Goal: Task Accomplishment & Management: Manage account settings

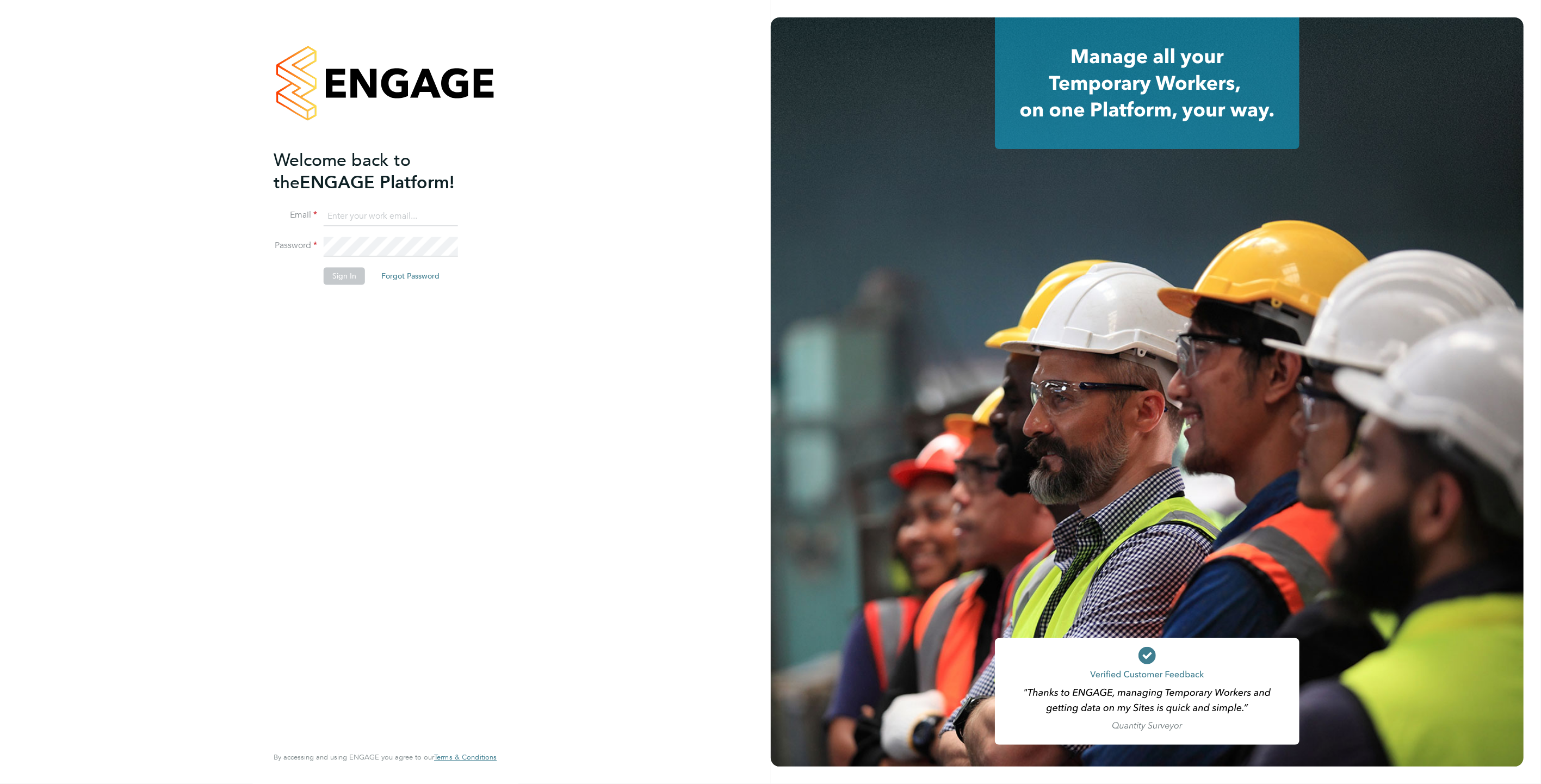
type input "scott.mcglynn@randstad.co.uk"
click at [341, 271] on button "Sign In" at bounding box center [344, 276] width 41 height 17
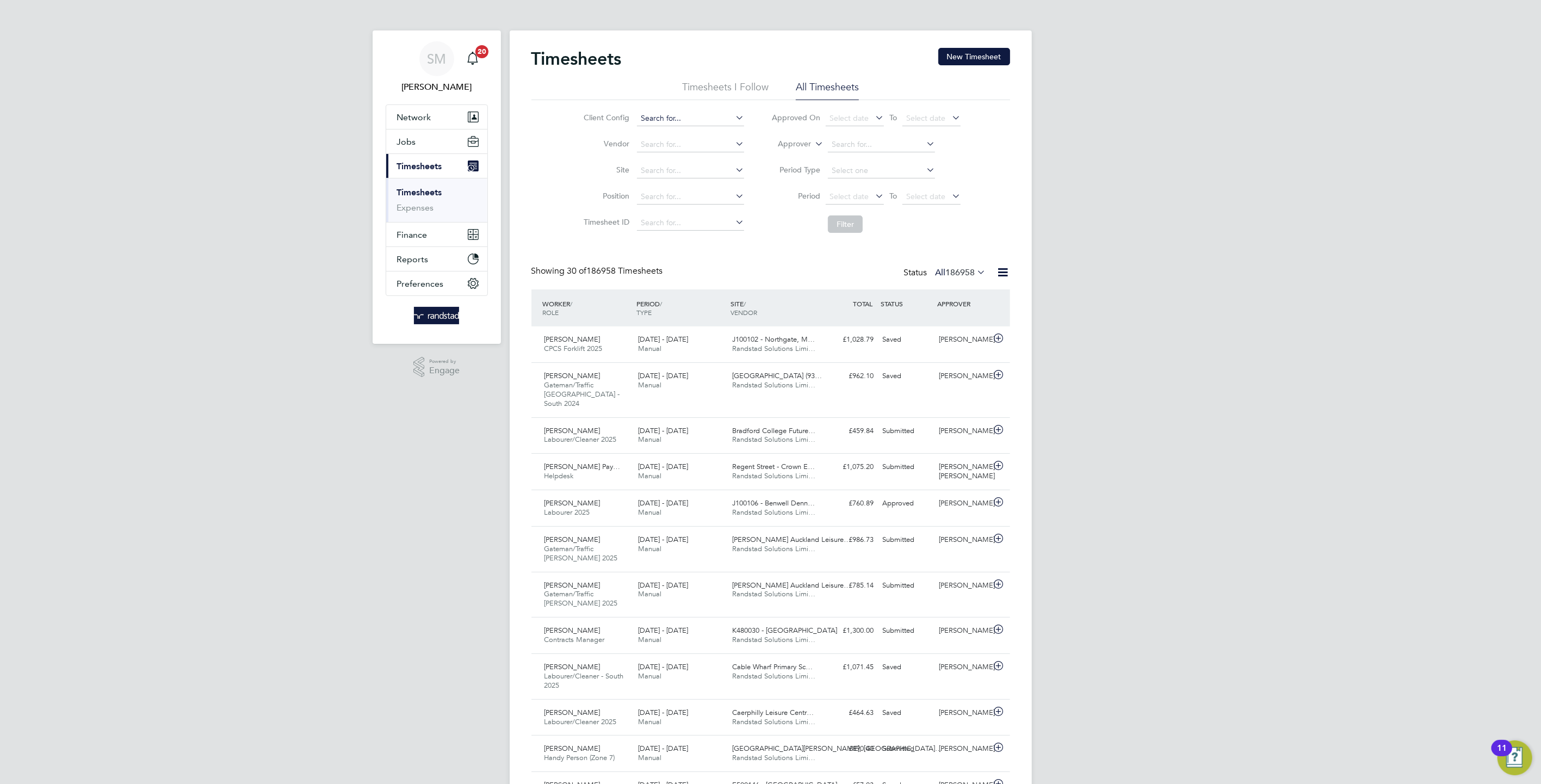
click at [668, 113] on input at bounding box center [691, 118] width 107 height 15
click at [700, 181] on li "BGI S - Temporary" at bounding box center [691, 177] width 109 height 15
type input "BGIS - Temporary"
click at [858, 223] on button "Filter" at bounding box center [845, 224] width 35 height 17
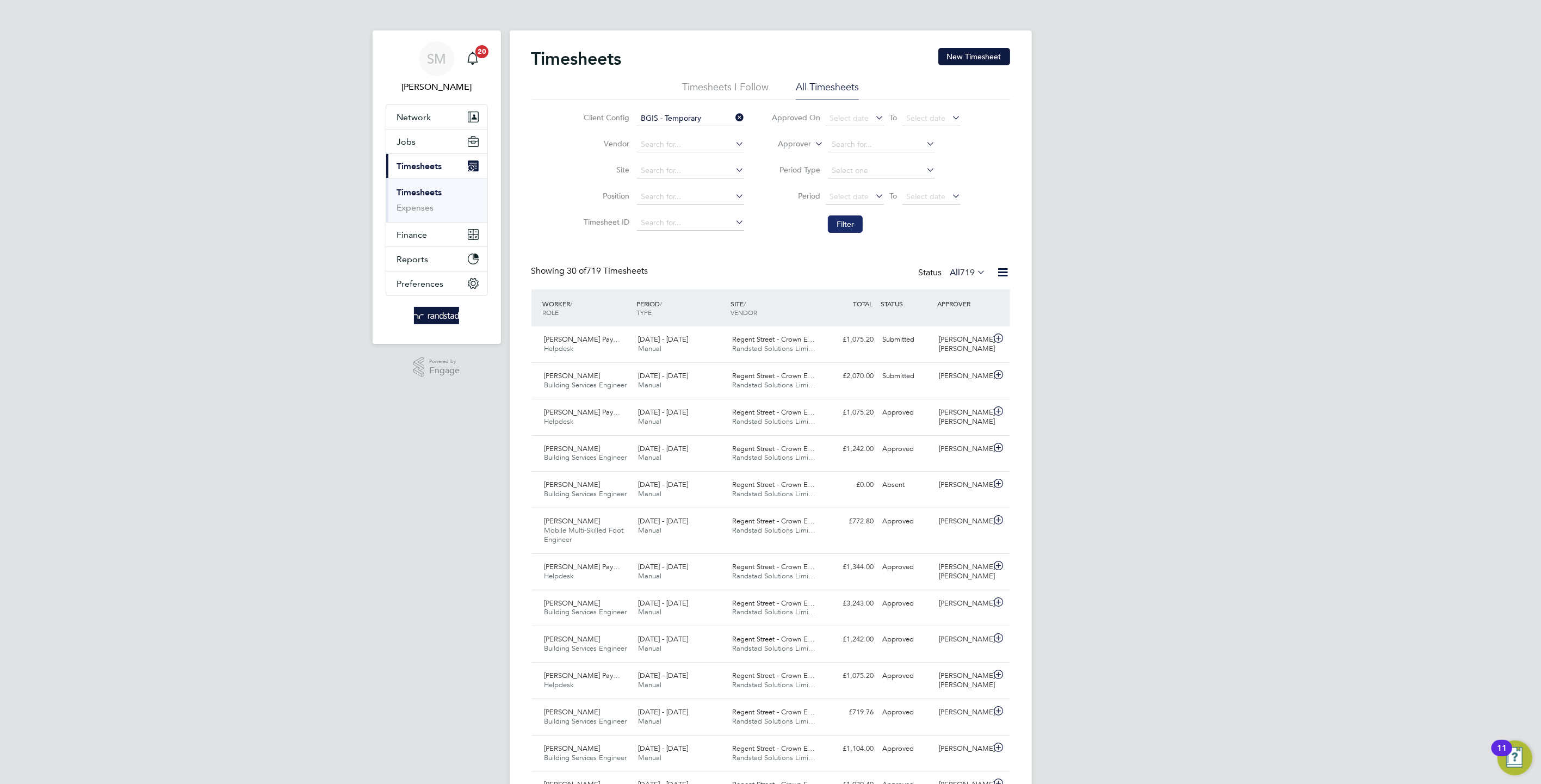
click at [841, 221] on button "Filter" at bounding box center [845, 224] width 35 height 17
click at [793, 368] on div "Regent Street - Crown E… Randstad Solutions Limi…" at bounding box center [775, 381] width 94 height 27
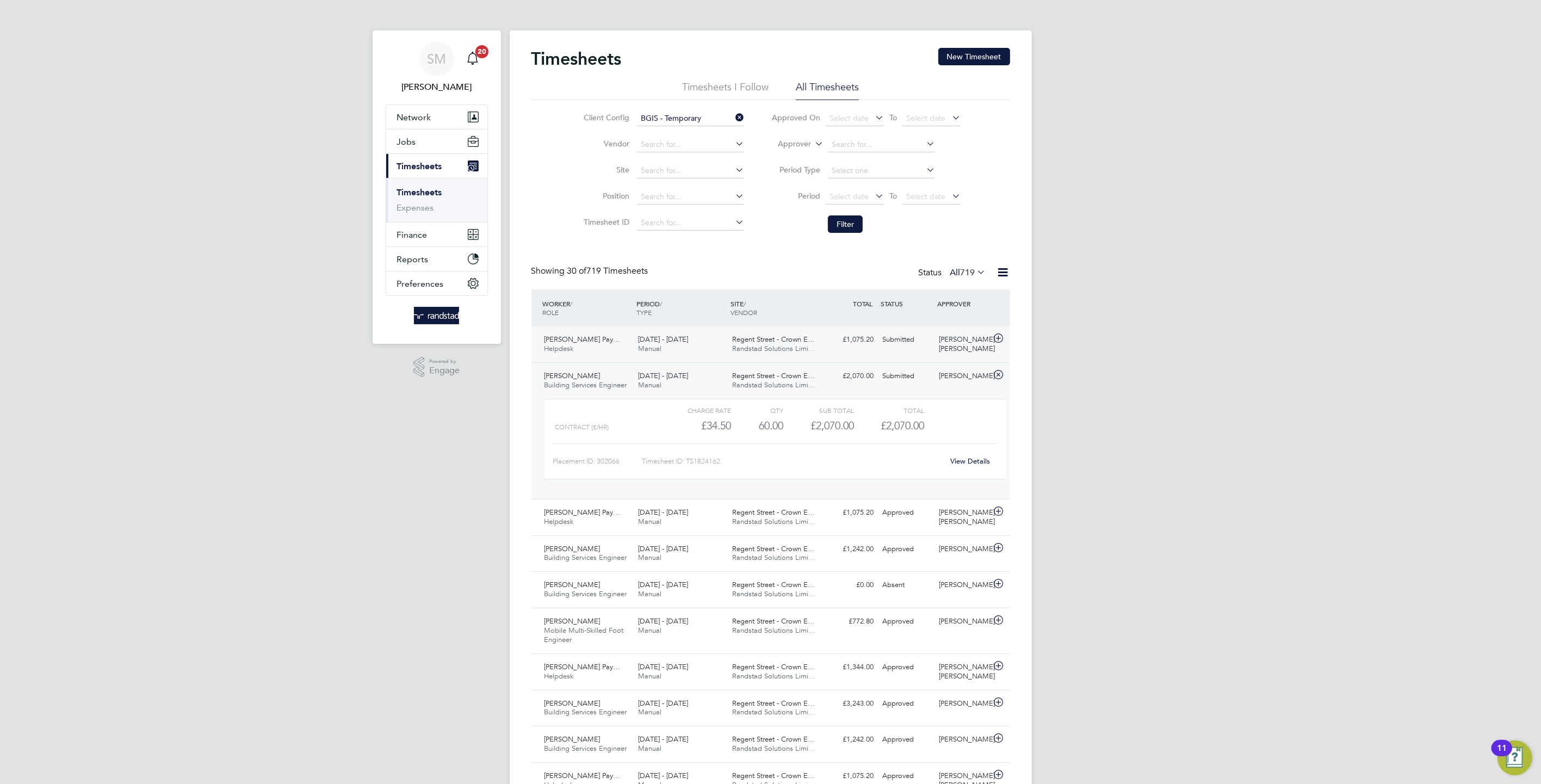
click at [871, 348] on div "Sanjeewa Devapriya Pay… Helpdesk 20 - 26 Sep 2025 20 - 26 Sep 2025 Manual Regen…" at bounding box center [770, 344] width 478 height 36
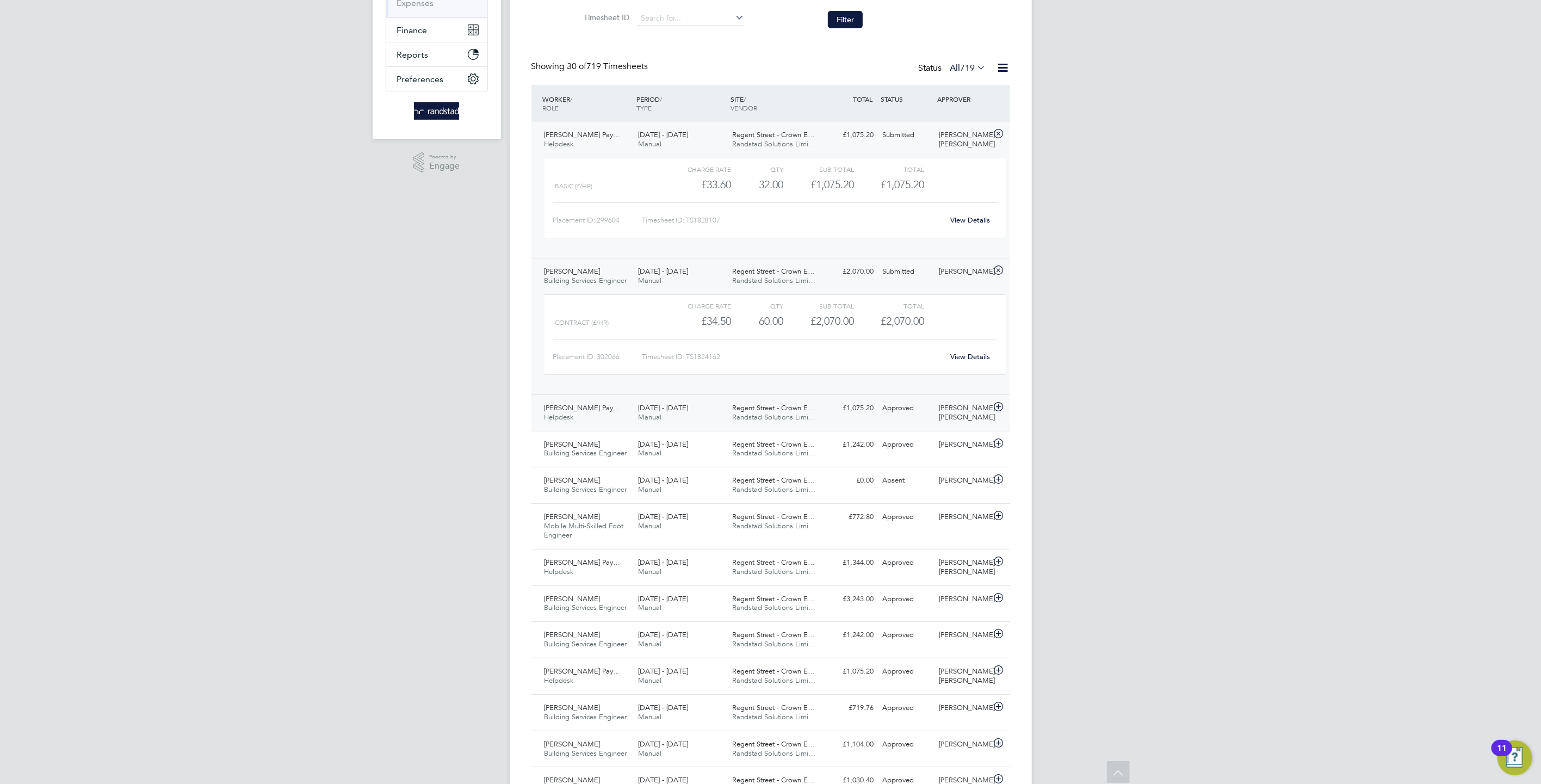
click at [870, 418] on div "Sanjeewa Devapriya Pay… Helpdesk 13 - 19 Sep 2025 13 - 19 Sep 2025 Manual Regen…" at bounding box center [770, 412] width 478 height 36
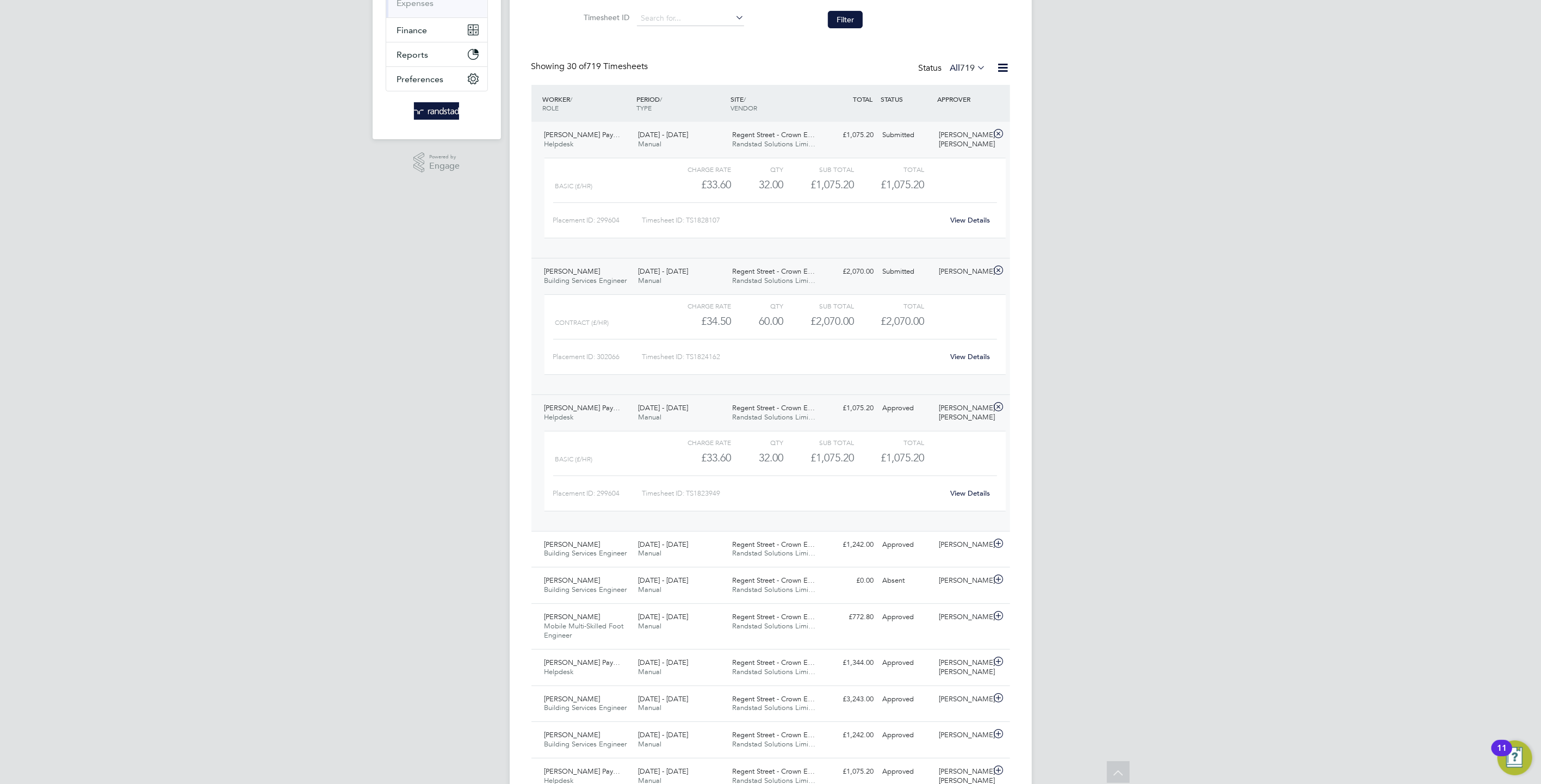
click at [958, 493] on link "View Details" at bounding box center [970, 493] width 40 height 9
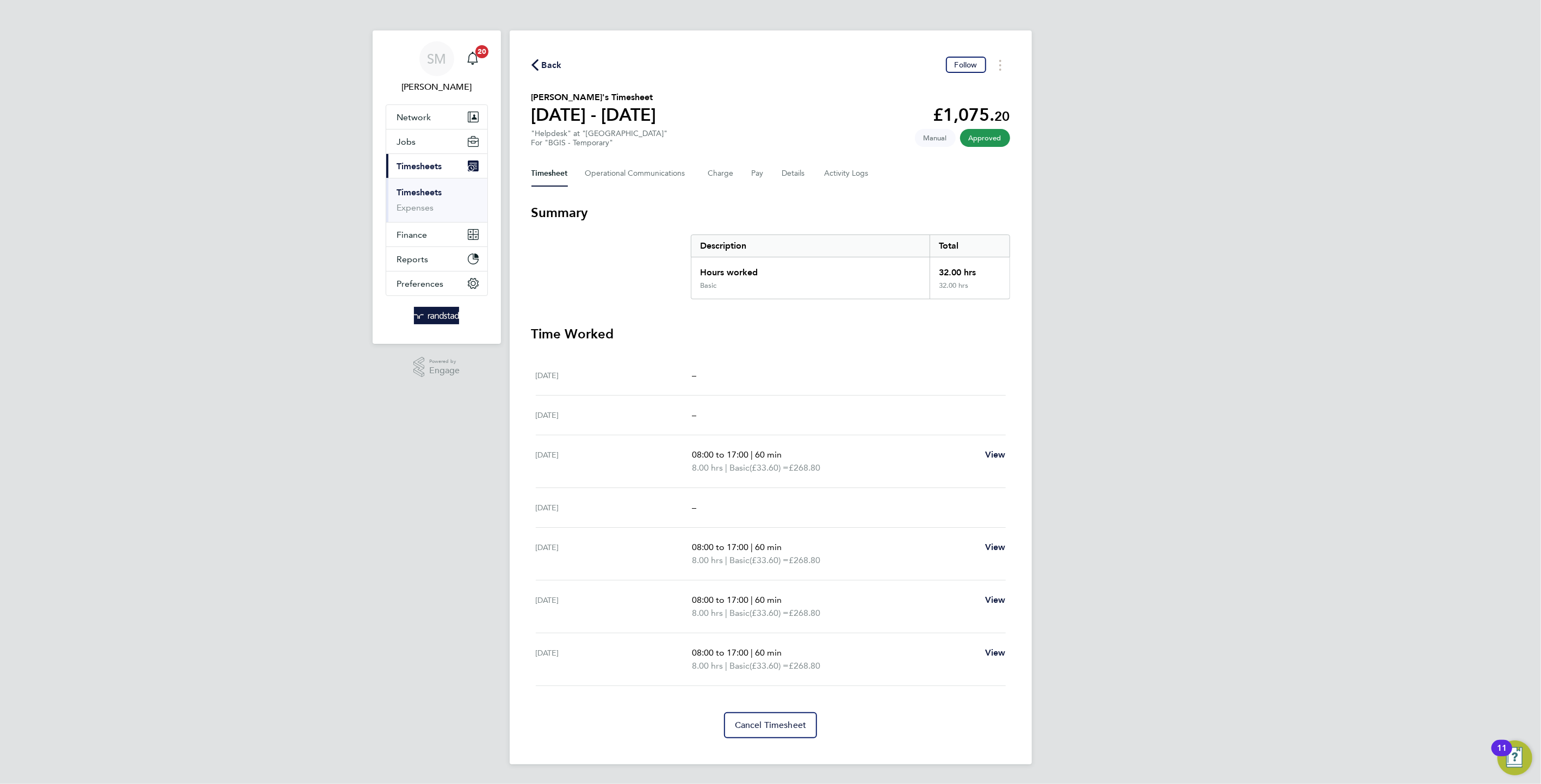
click at [818, 180] on div "Timesheet Operational Communications Charge Pay Details Activity Logs" at bounding box center [770, 174] width 478 height 26
click at [825, 171] on Logs-tab "Activity Logs" at bounding box center [848, 174] width 46 height 26
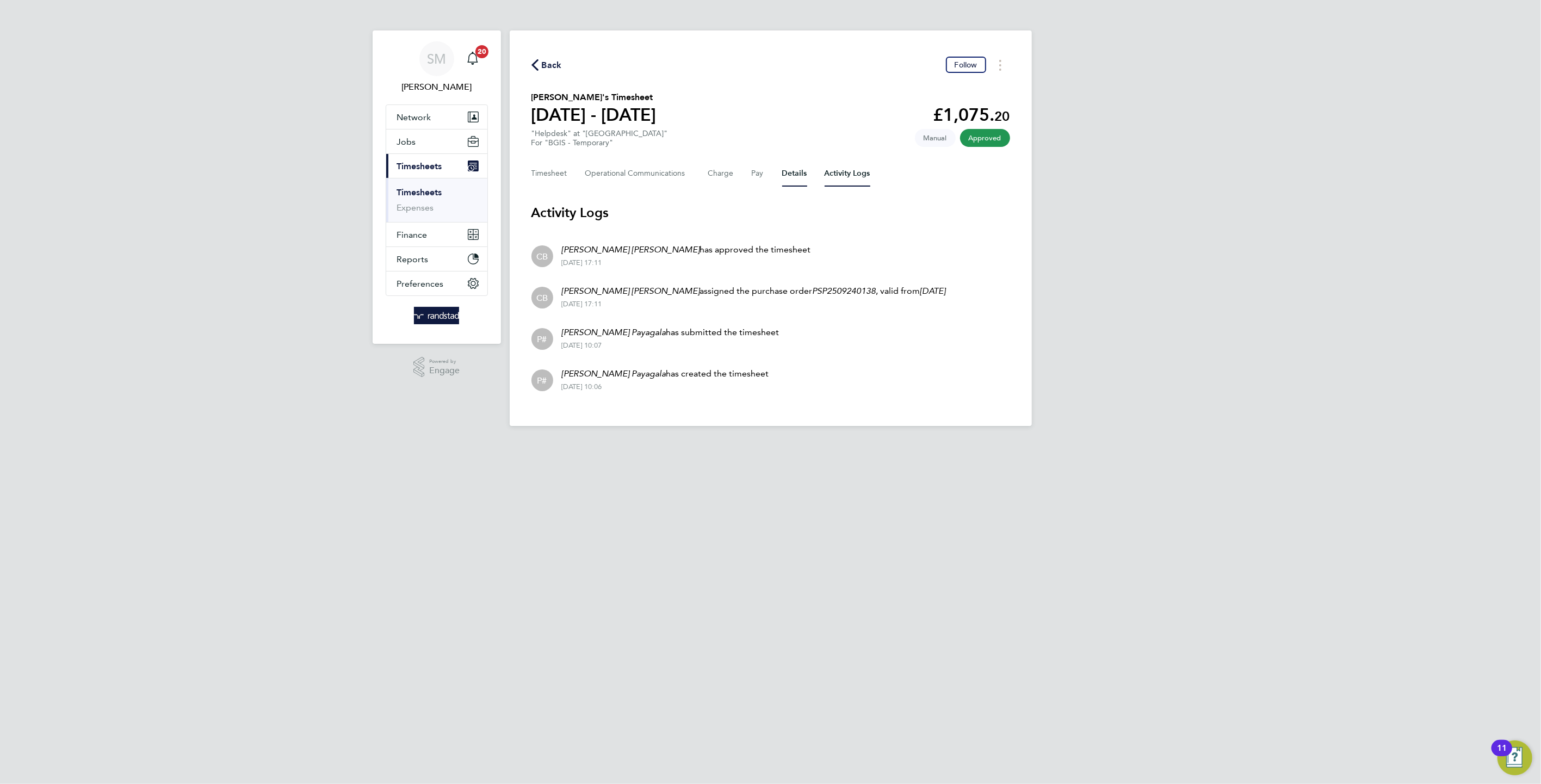
click at [795, 174] on button "Details" at bounding box center [794, 174] width 25 height 26
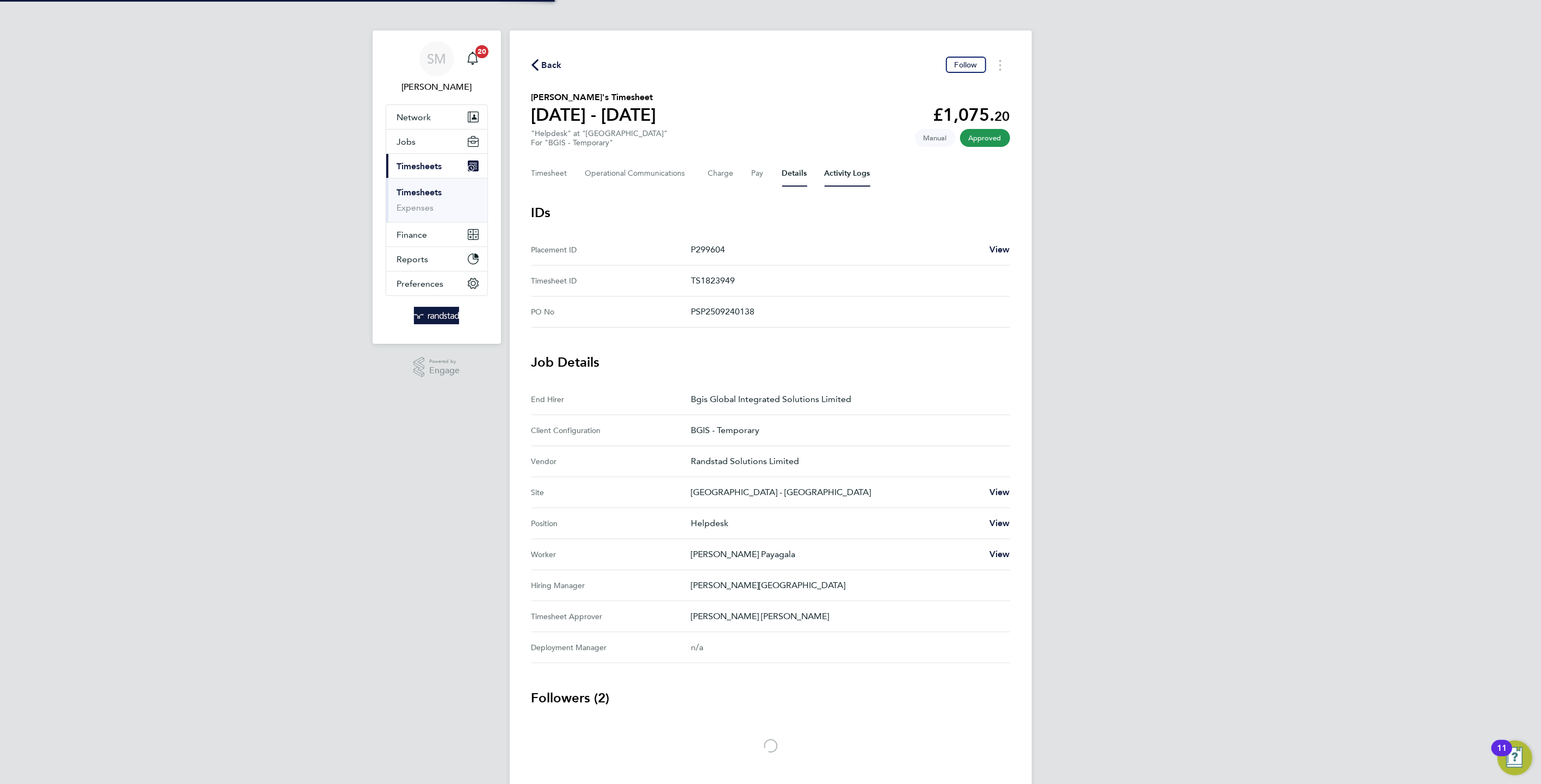
click at [828, 177] on Logs-tab "Activity Logs" at bounding box center [848, 174] width 46 height 26
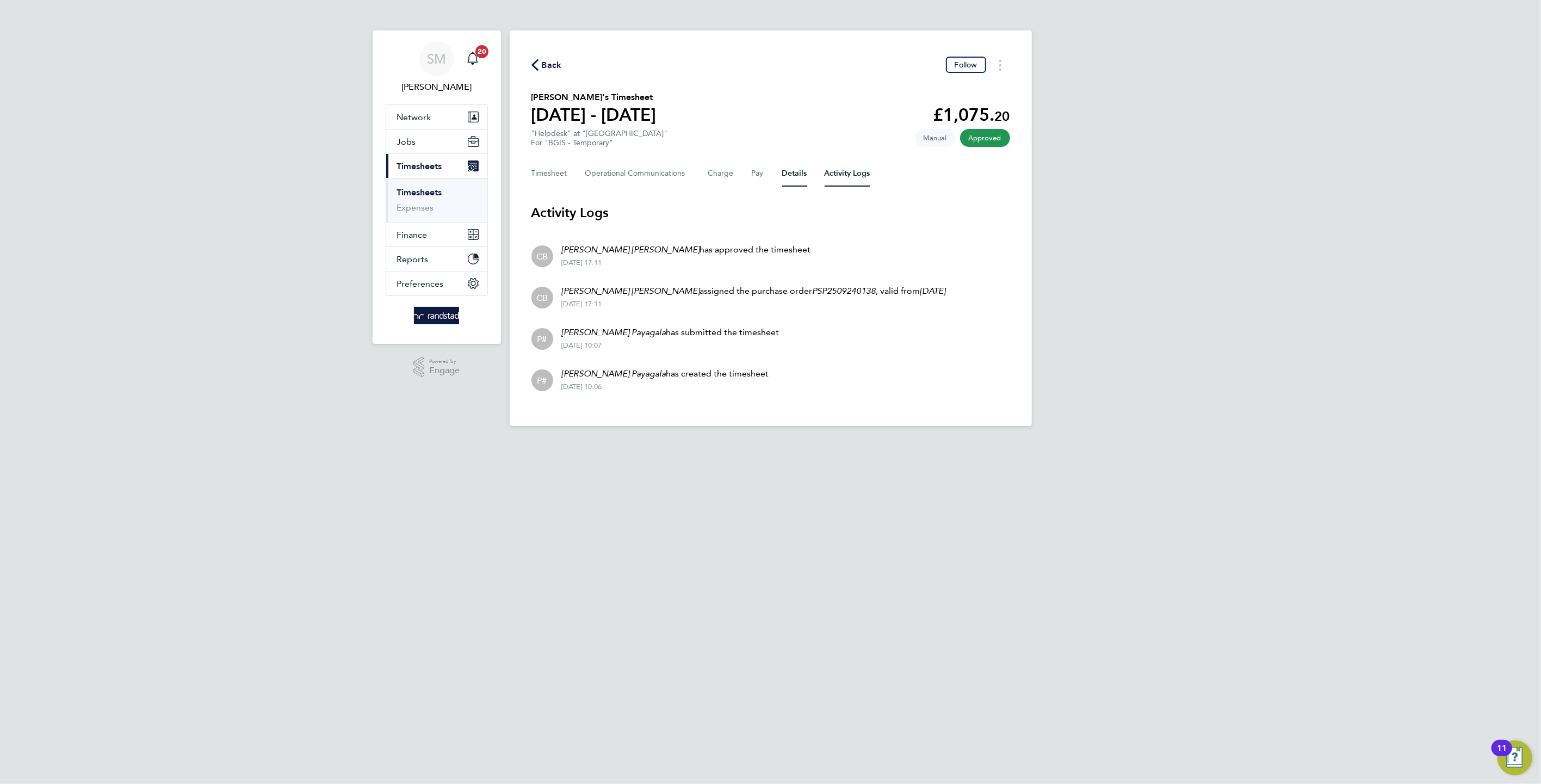
click at [788, 174] on button "Details" at bounding box center [794, 174] width 25 height 26
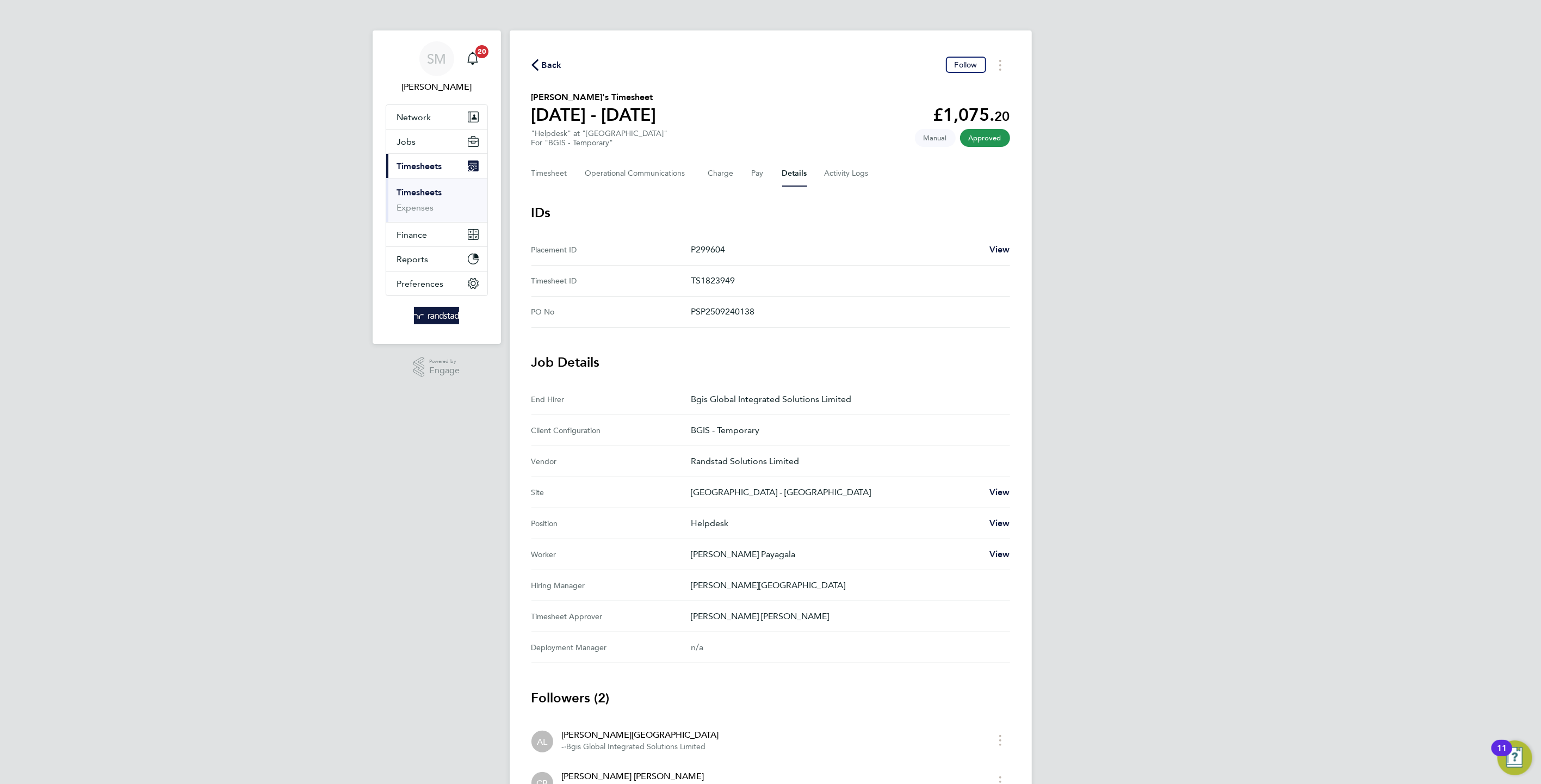
drag, startPoint x: 531, startPoint y: 119, endPoint x: 686, endPoint y: 114, distance: 155.1
click at [656, 114] on h1 "13 - 19 Sept 2025" at bounding box center [593, 114] width 125 height 21
click at [995, 70] on button "Timesheets Menu" at bounding box center [1000, 65] width 19 height 17
click at [755, 68] on div "Back Follow Download timesheet" at bounding box center [770, 65] width 478 height 17
click at [656, 121] on h1 "13 - 19 Sept 2025" at bounding box center [593, 114] width 125 height 21
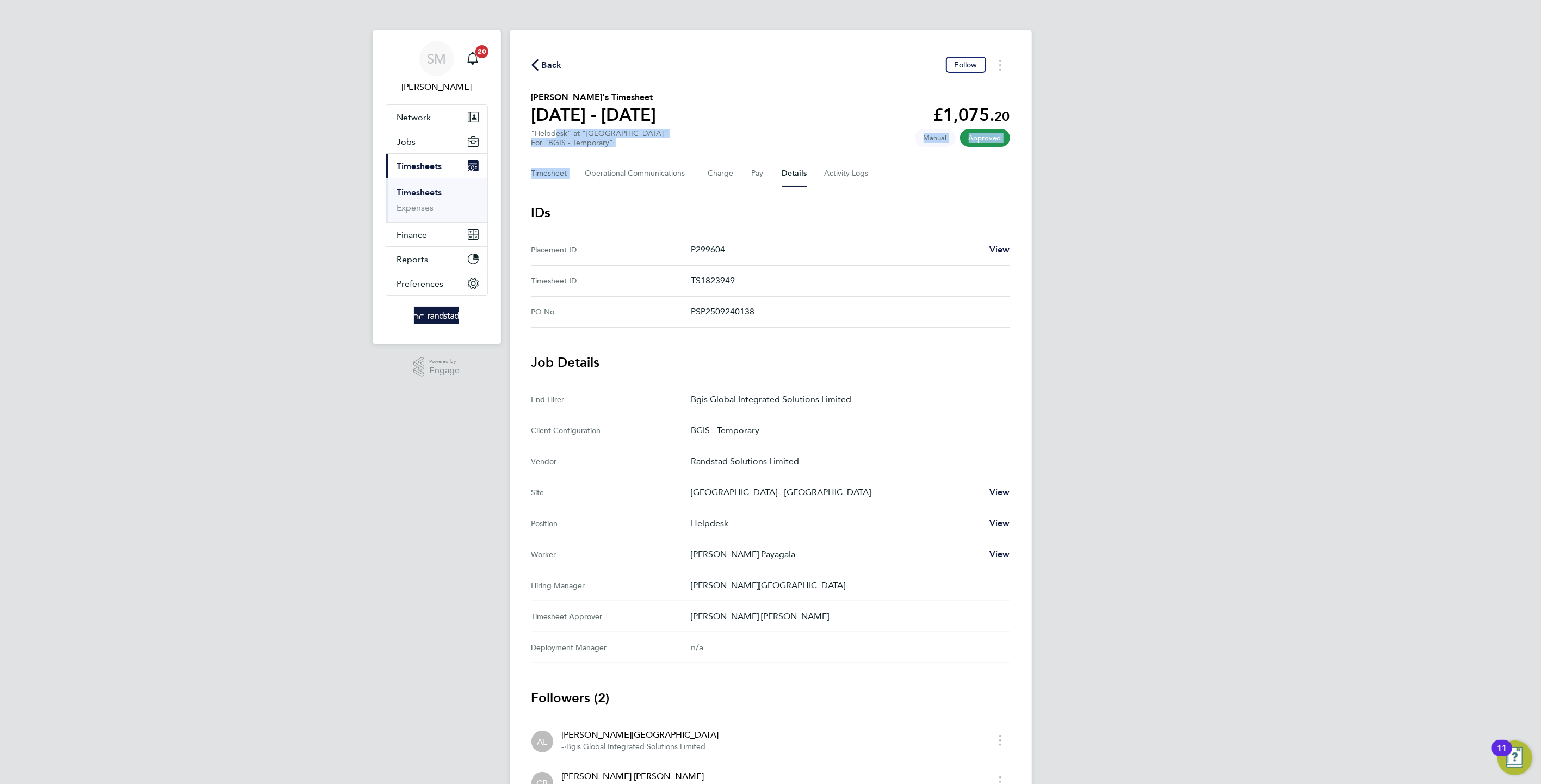
drag, startPoint x: 660, startPoint y: 156, endPoint x: 549, endPoint y: 133, distance: 113.4
click at [549, 133] on div "Back Follow Sanjeewa Devapriya Payagala's Timesheet 13 - 19 Sept 2025 £1,075. 2…" at bounding box center [770, 445] width 522 height 828
drag, startPoint x: 549, startPoint y: 133, endPoint x: 544, endPoint y: 129, distance: 6.4
click at [549, 132] on div ""Helpdesk" at "Regent Street - Crown Estate" For "BGIS - Temporary"" at bounding box center [599, 139] width 136 height 19
click at [544, 129] on div ""Helpdesk" at "Regent Street - Crown Estate" For "BGIS - Temporary"" at bounding box center [599, 139] width 136 height 19
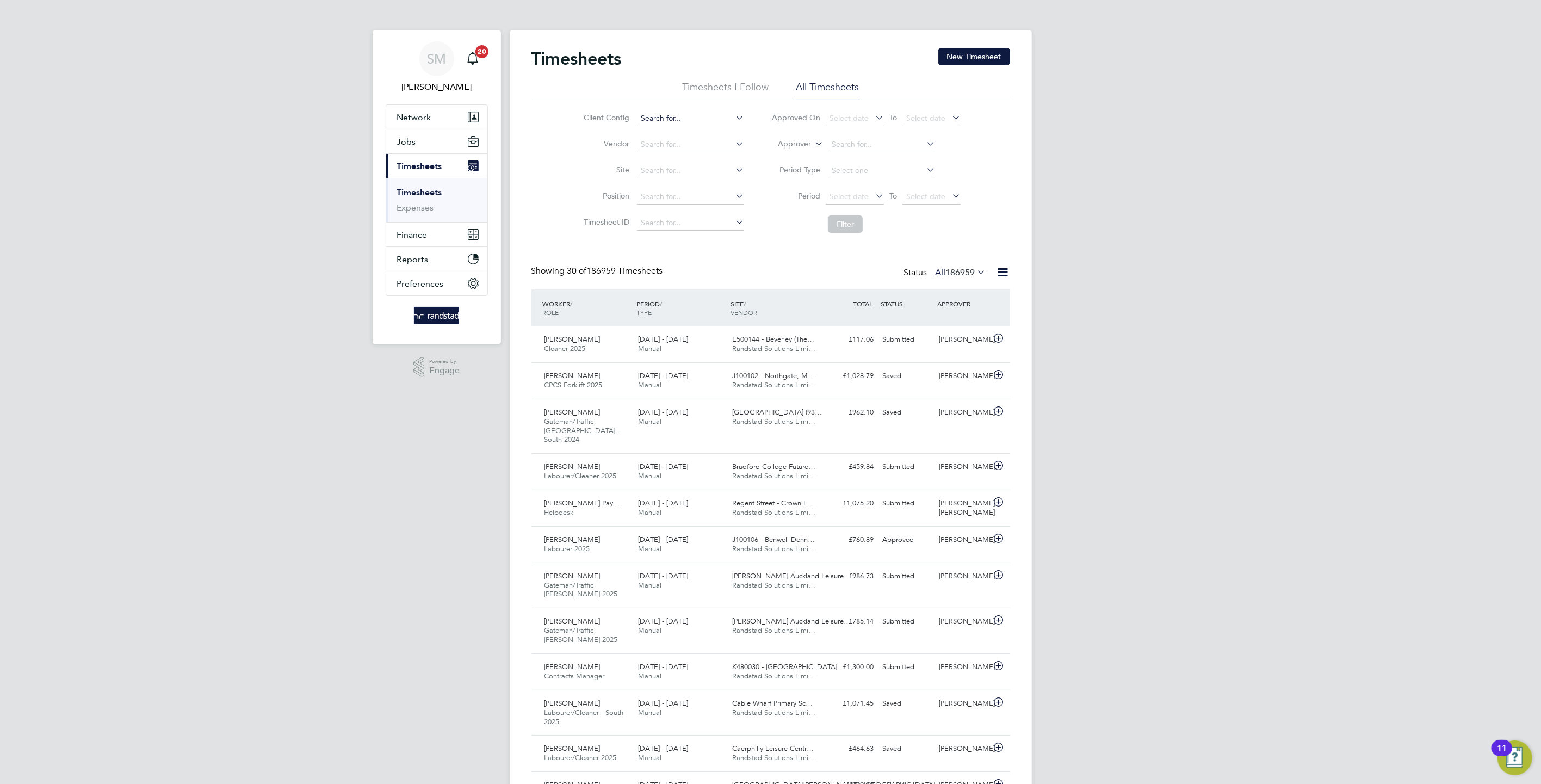
click at [684, 121] on input at bounding box center [691, 118] width 107 height 15
click at [713, 178] on li "BGIS - Temporary" at bounding box center [691, 177] width 109 height 15
type input "BGIS - Temporary"
click at [845, 222] on button "Filter" at bounding box center [845, 224] width 35 height 17
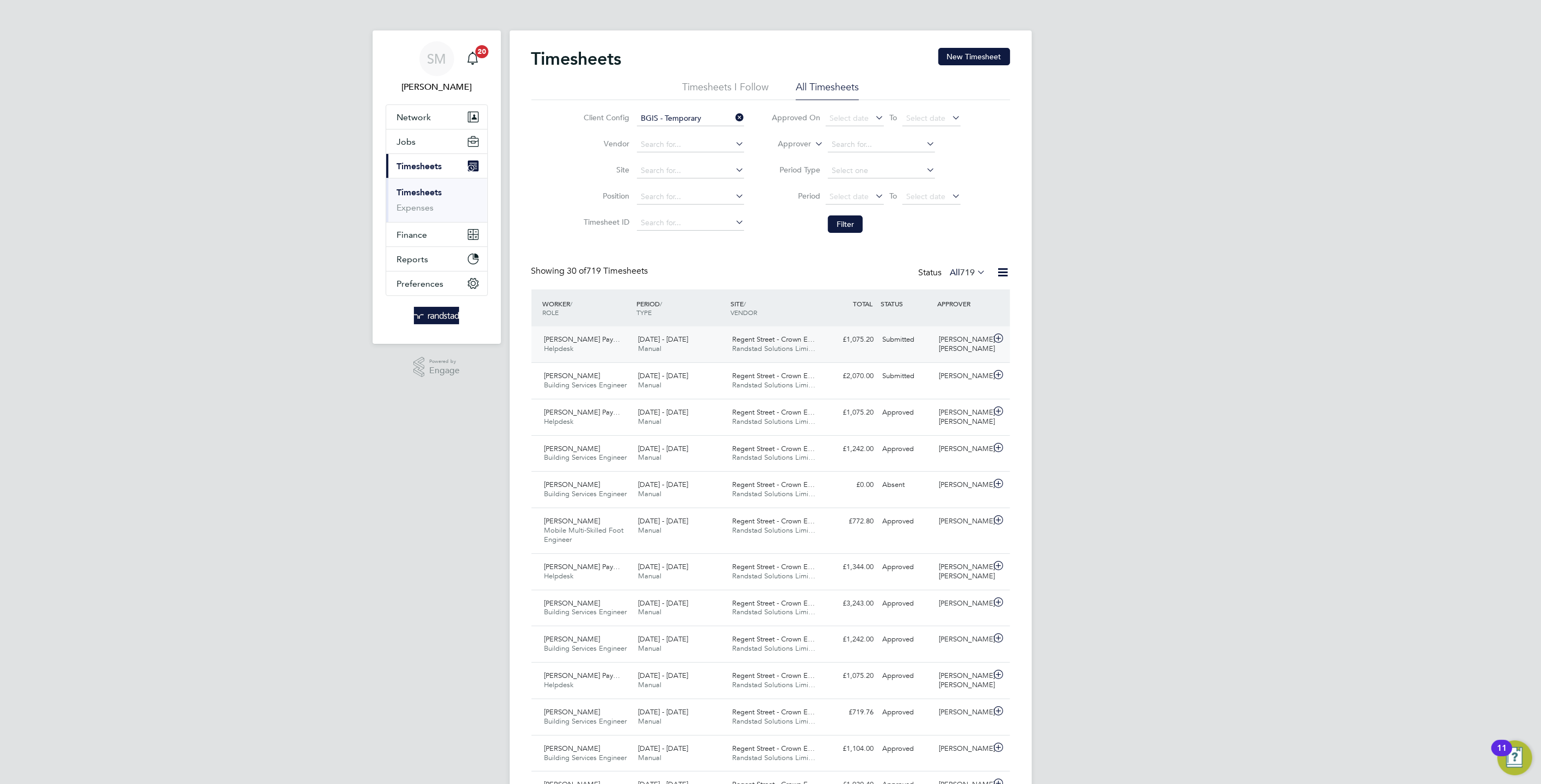
click at [863, 343] on div "£1,075.20 Submitted" at bounding box center [850, 339] width 56 height 18
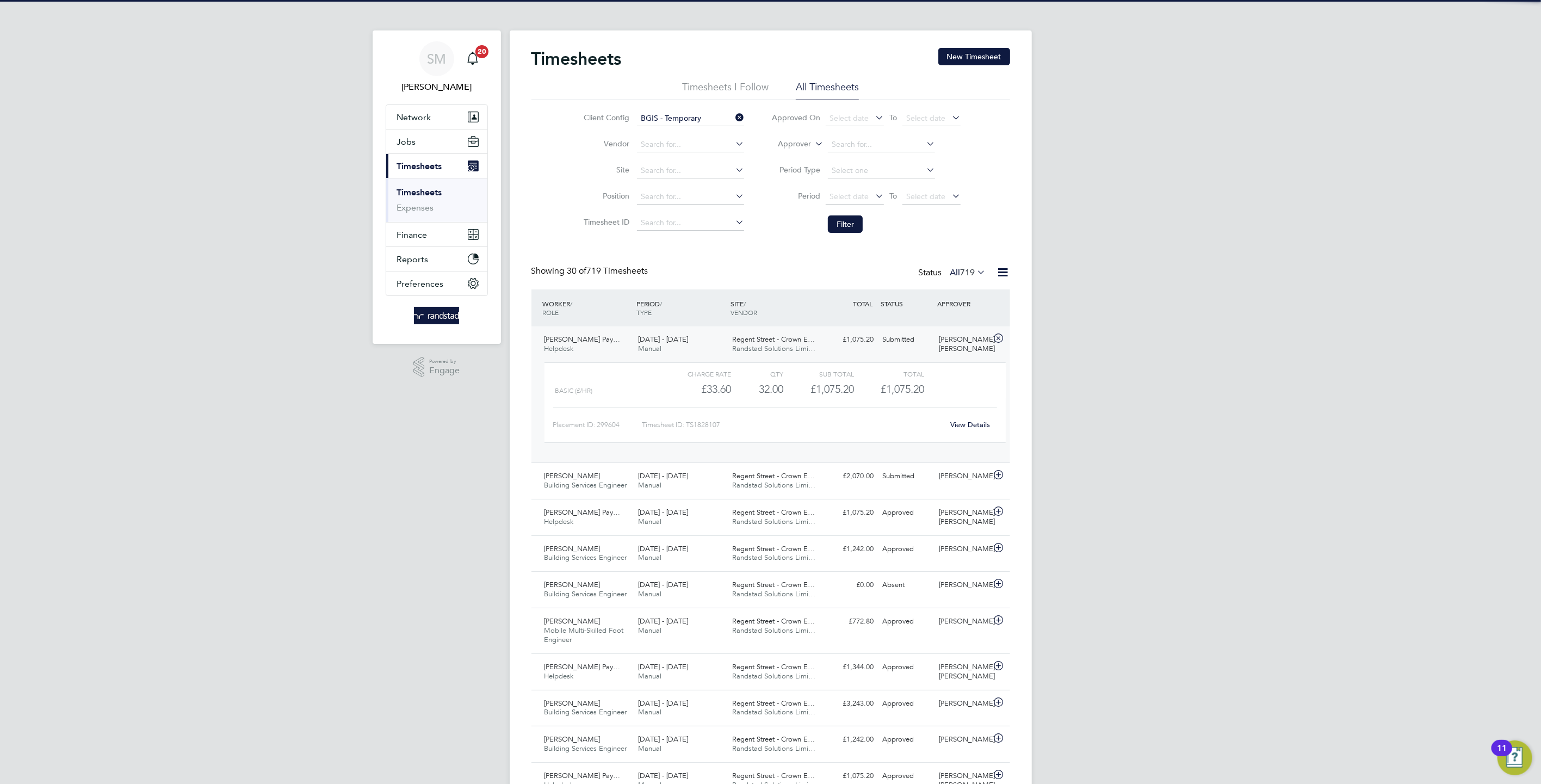
click at [863, 343] on div "£1,075.20 Submitted" at bounding box center [850, 339] width 56 height 18
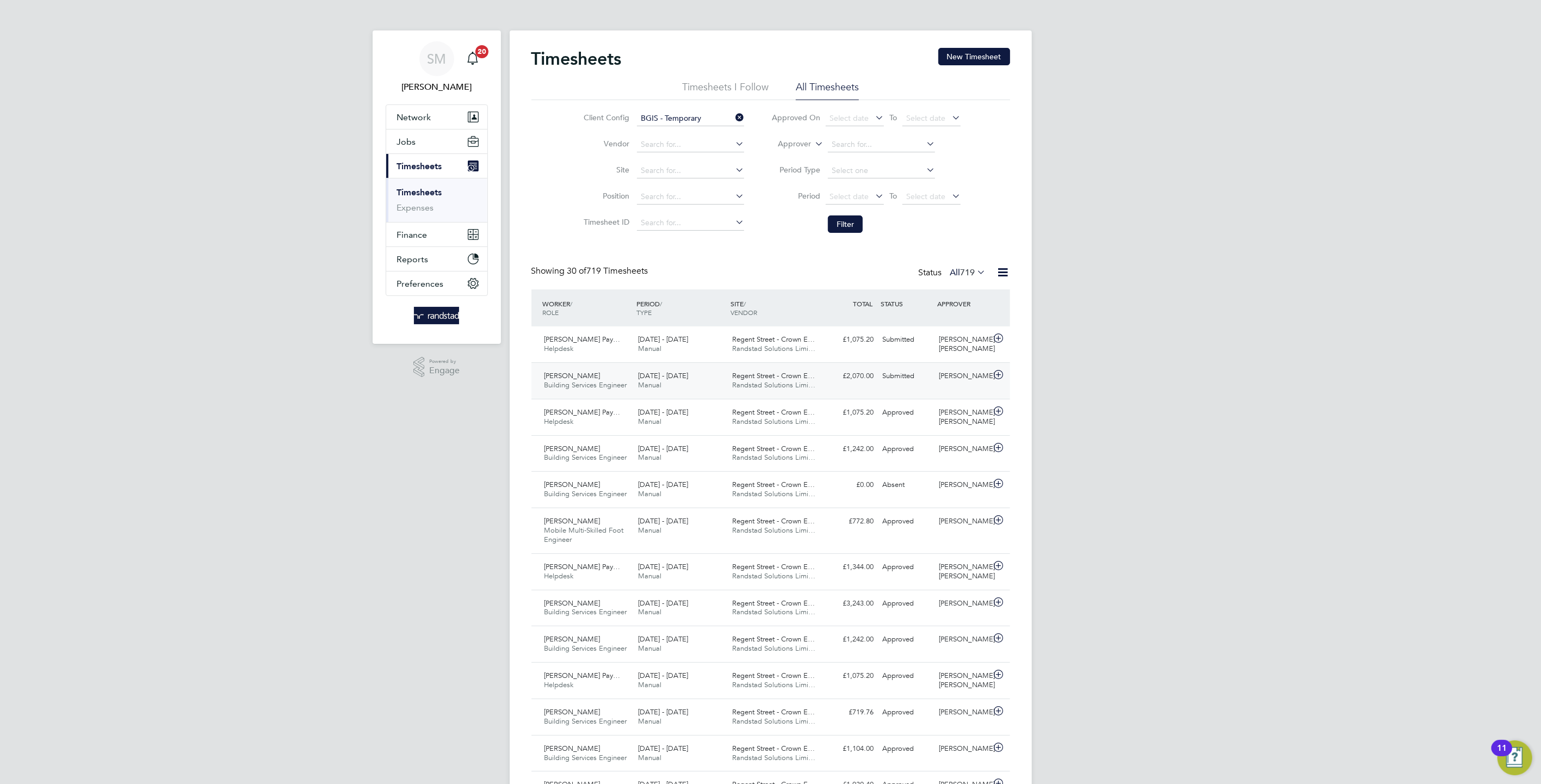
click at [869, 383] on div "£2,070.00 Submitted" at bounding box center [850, 376] width 56 height 18
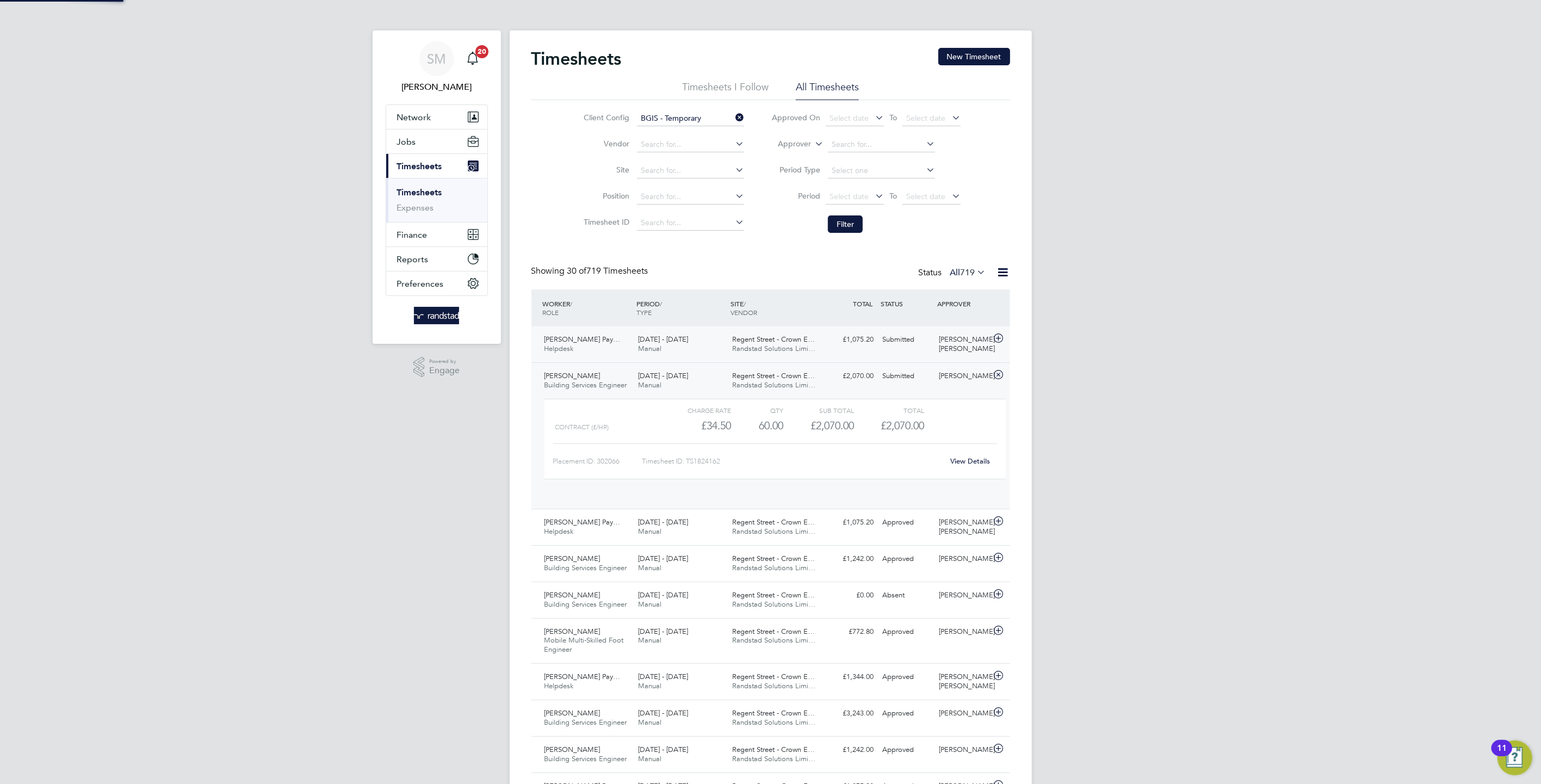
click at [865, 348] on div "£1,075.20 Submitted" at bounding box center [850, 339] width 56 height 18
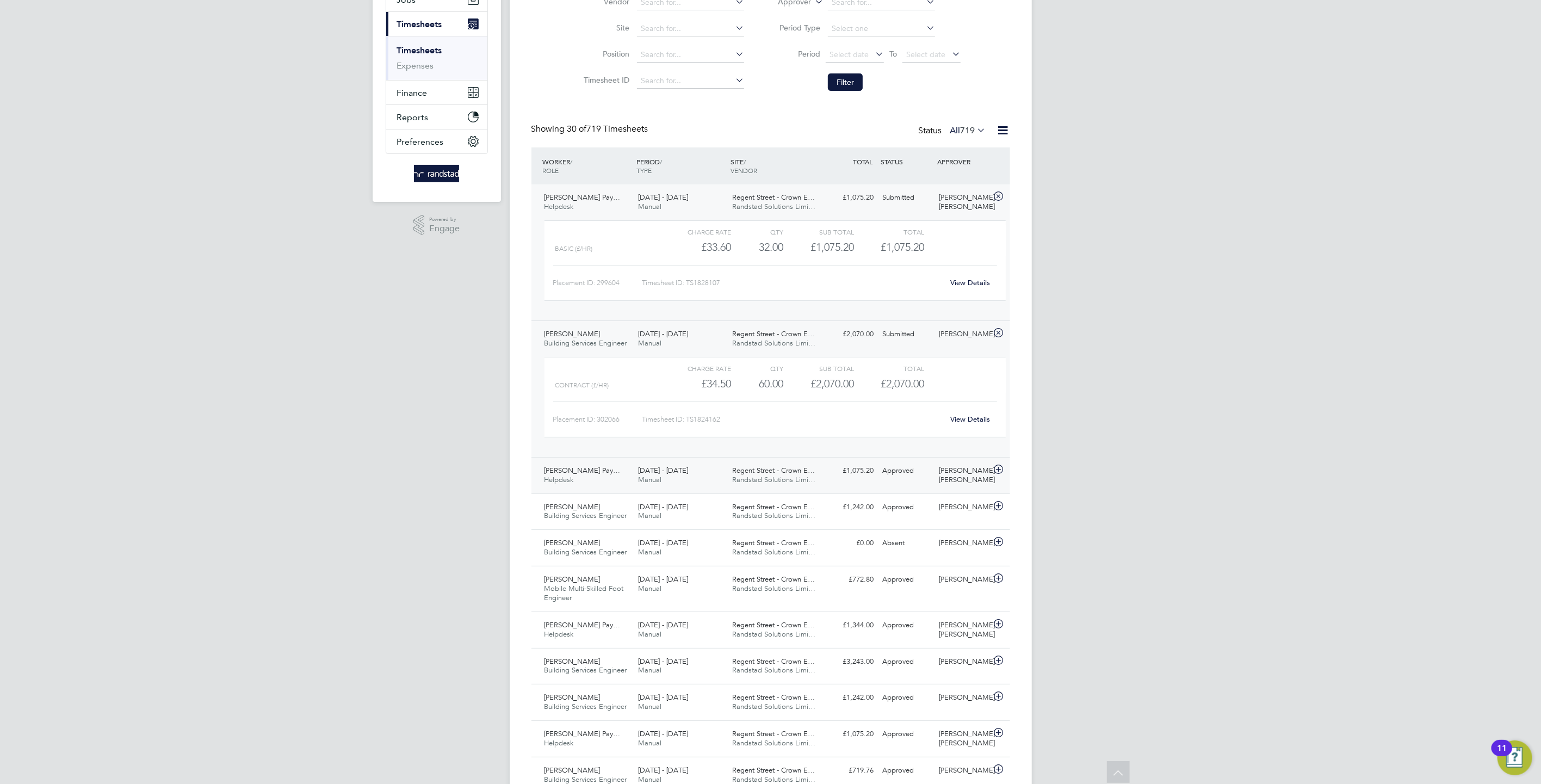
click at [836, 470] on div "£1,075.20 Approved" at bounding box center [850, 471] width 56 height 18
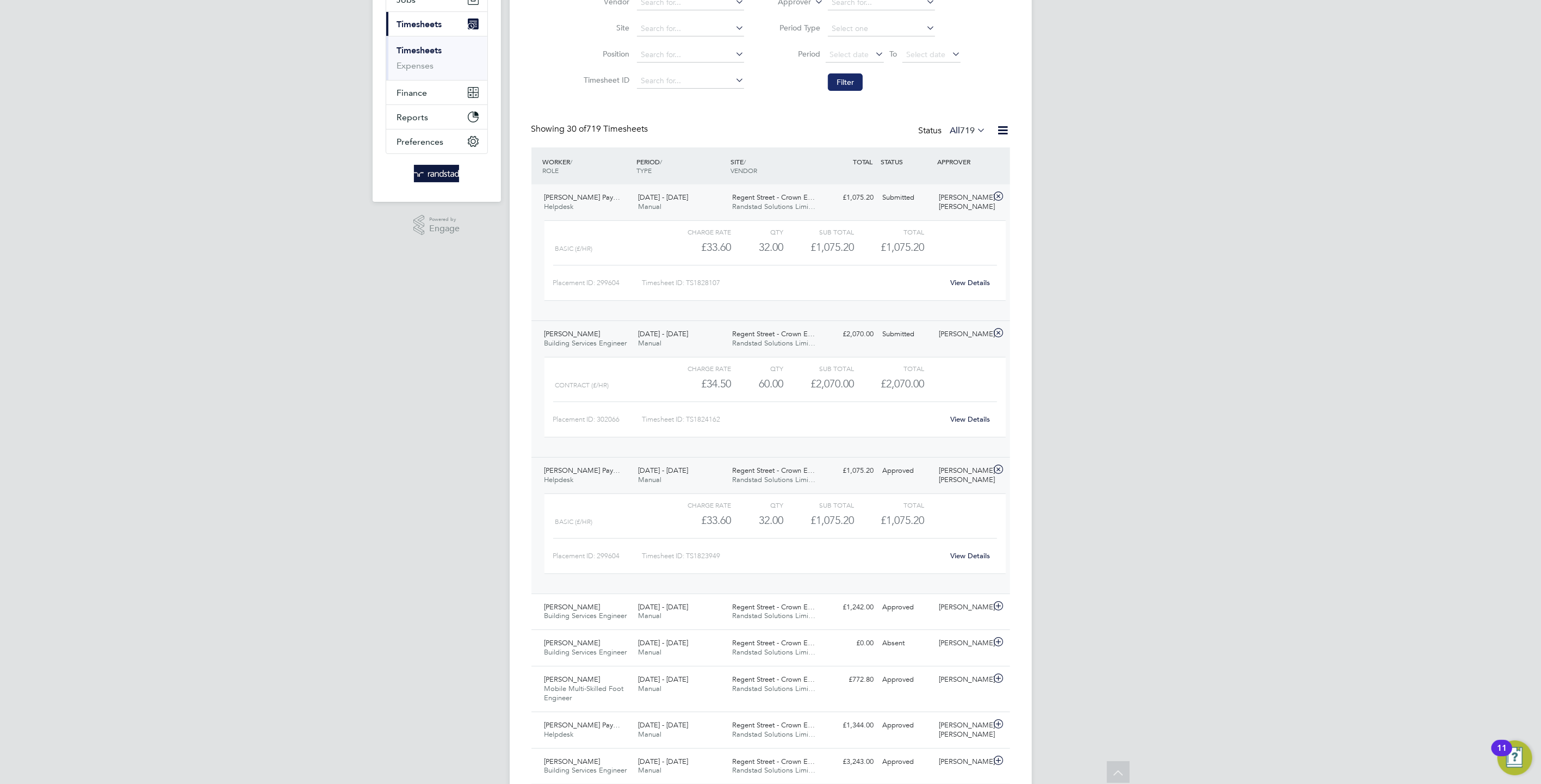
click at [845, 81] on button "Filter" at bounding box center [845, 82] width 35 height 17
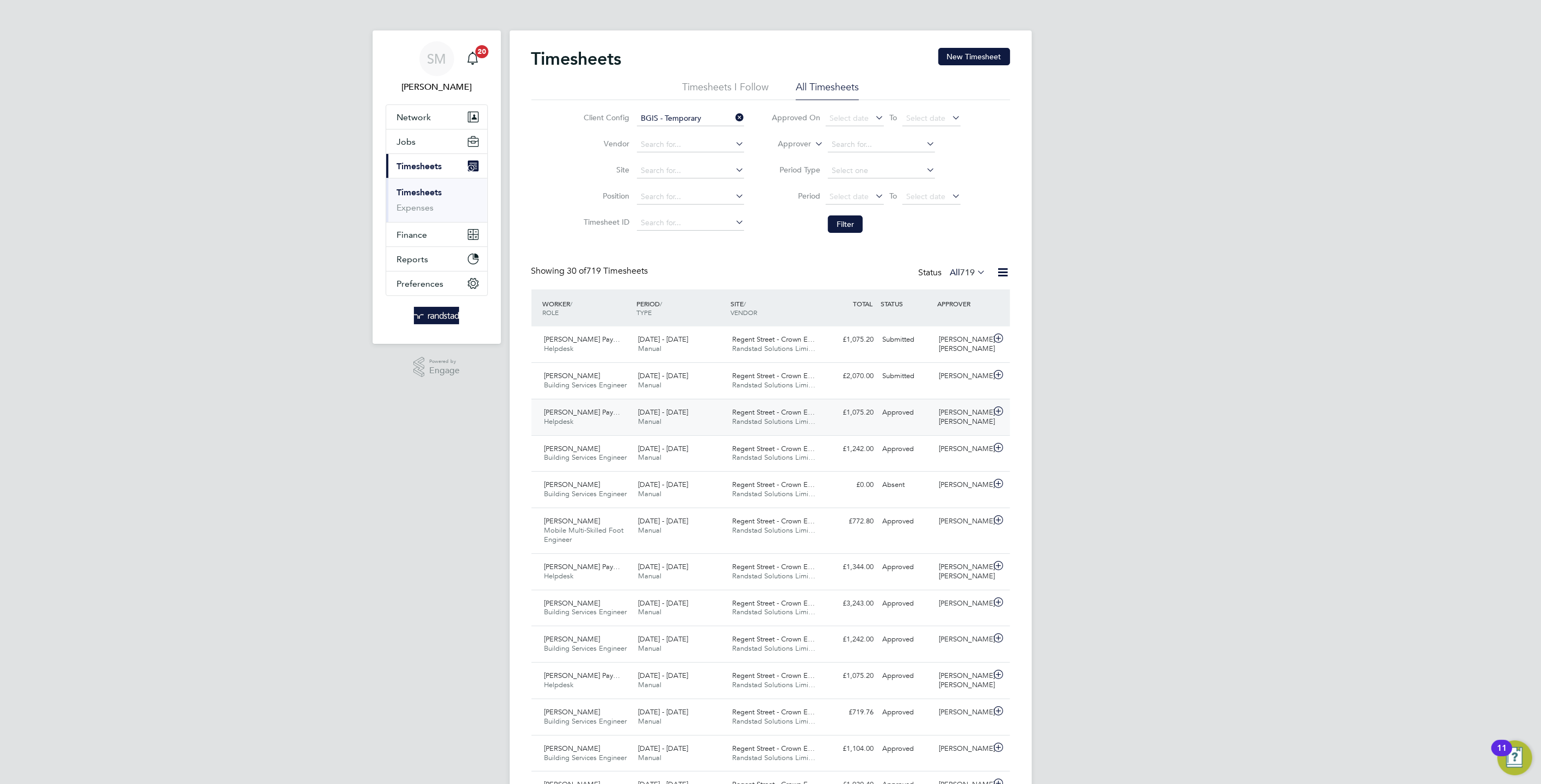
click at [894, 420] on div "Approved" at bounding box center [906, 412] width 56 height 18
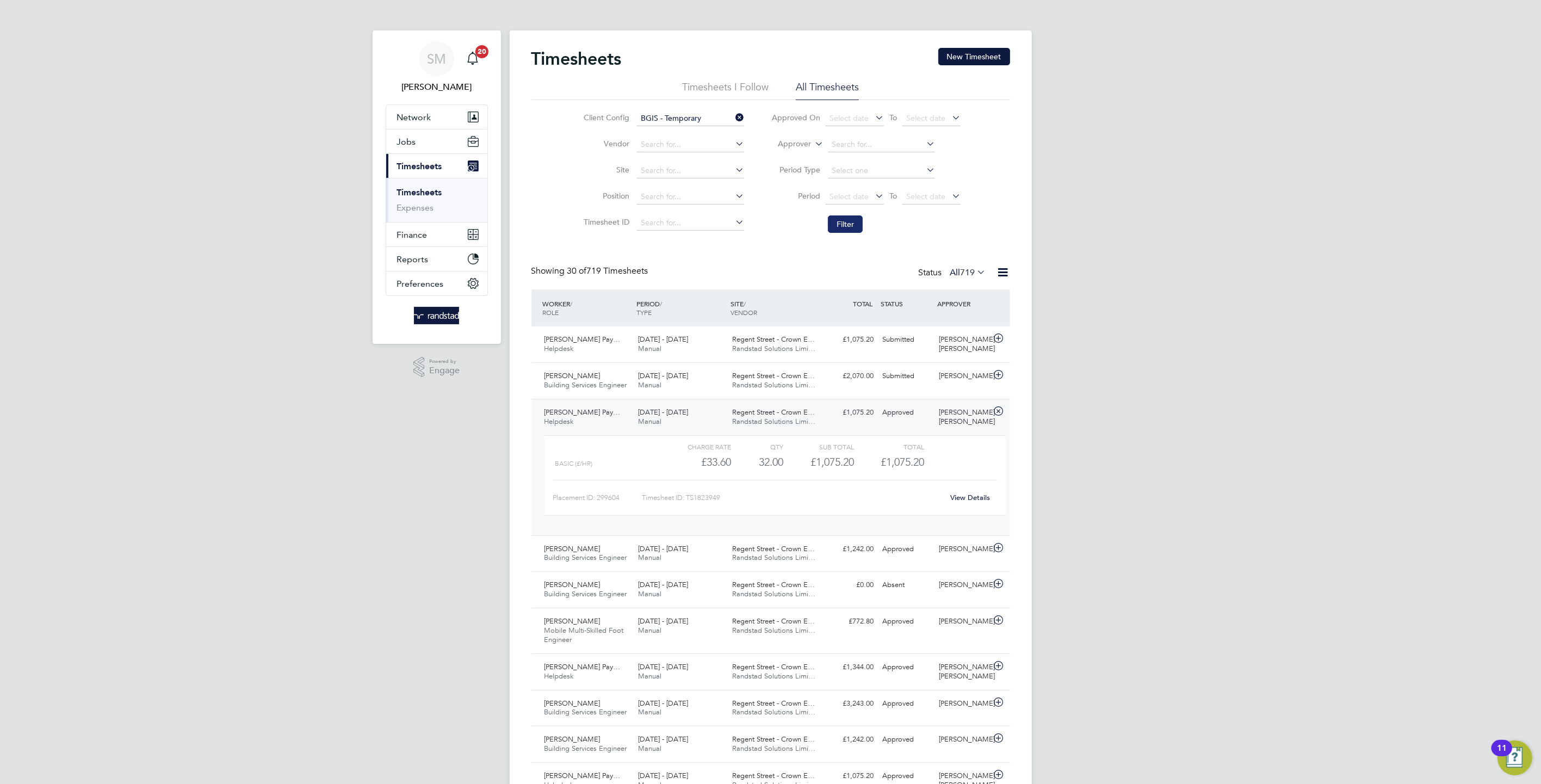
click at [829, 218] on button "Filter" at bounding box center [845, 224] width 35 height 17
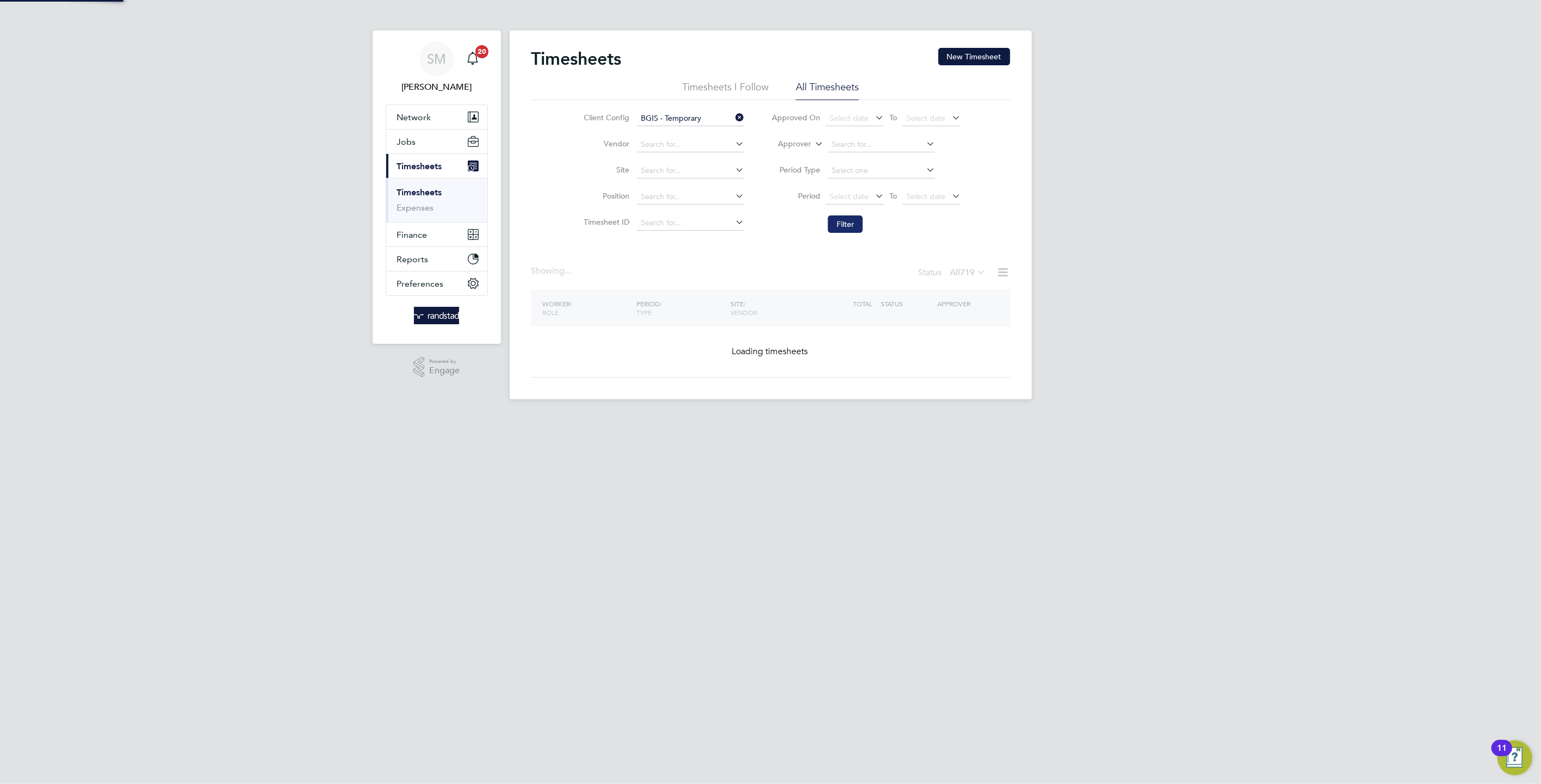
click at [832, 217] on button "Filter" at bounding box center [845, 224] width 35 height 17
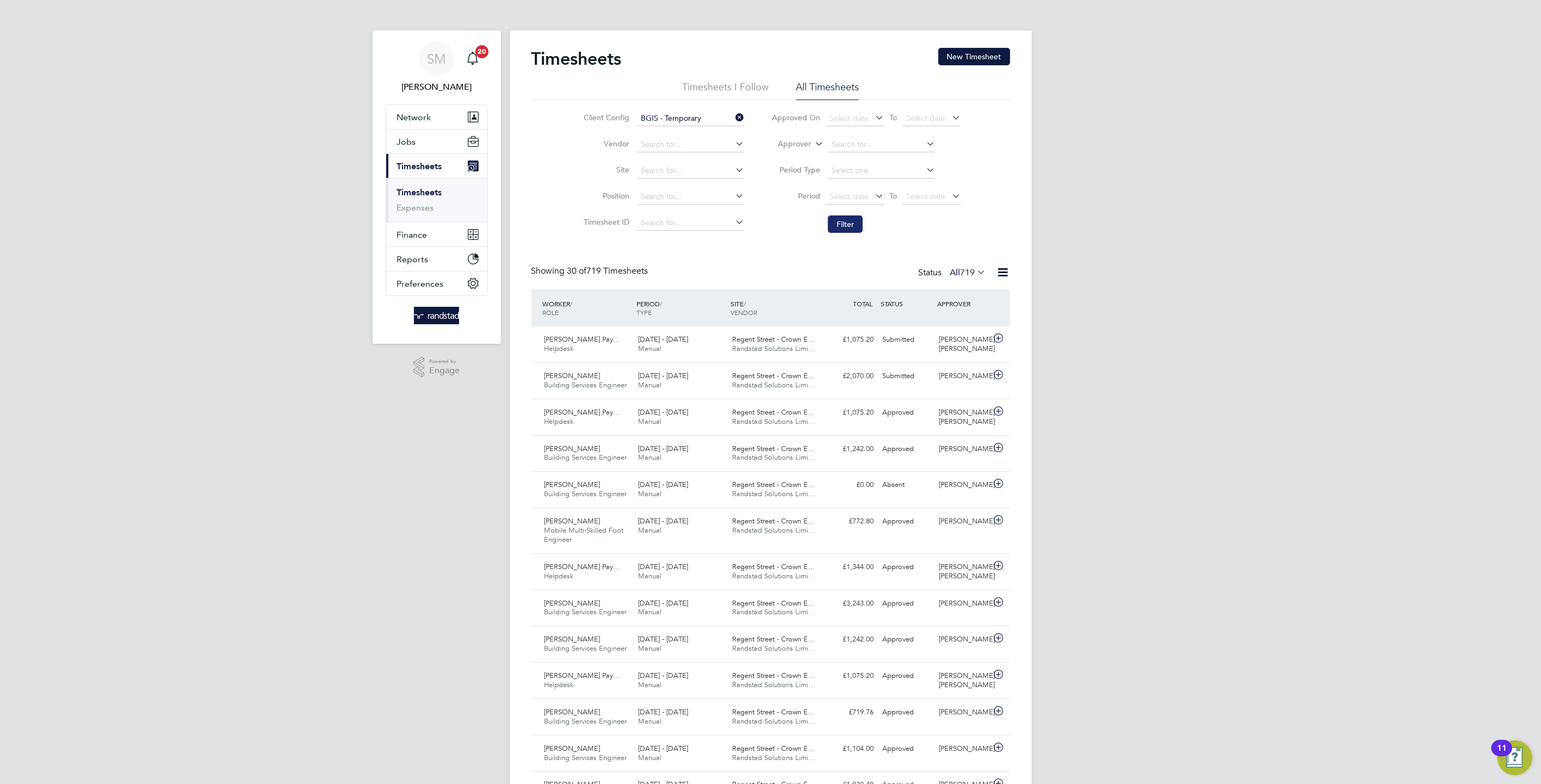
scroll to position [27, 95]
click at [835, 223] on button "Filter" at bounding box center [845, 224] width 35 height 17
